Goal: Check status: Check status

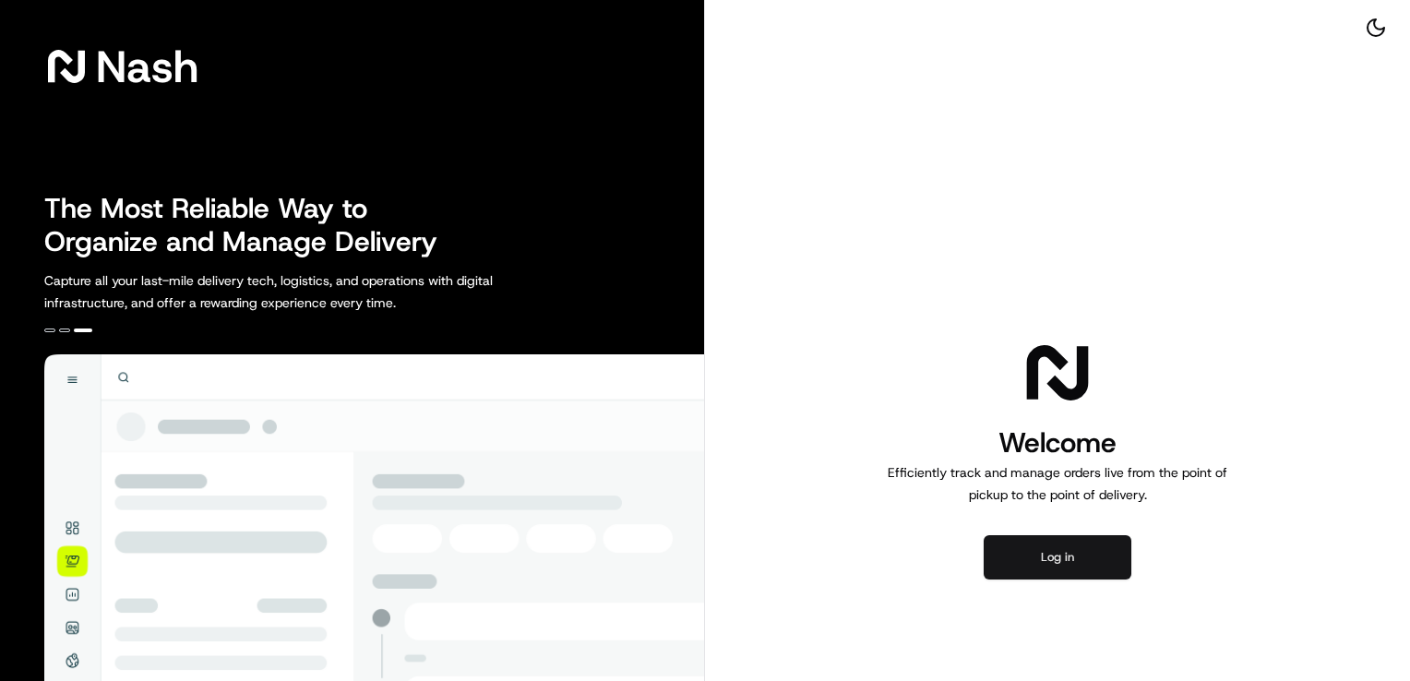
click at [1041, 552] on button "Log in" at bounding box center [1058, 557] width 148 height 44
